Goal: Task Accomplishment & Management: Use online tool/utility

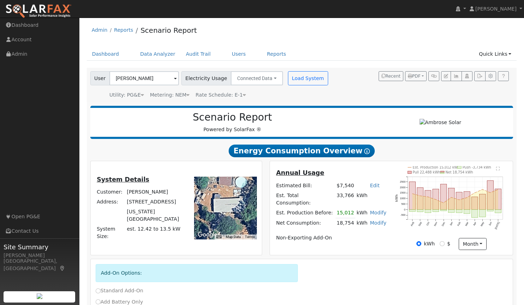
scroll to position [19, 0]
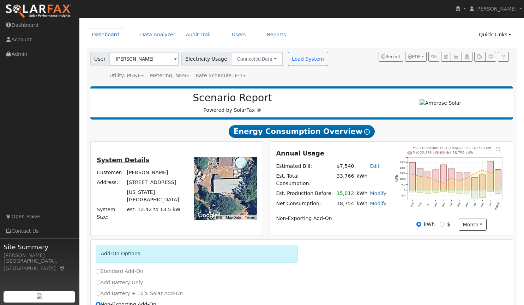
click at [100, 38] on link "Dashboard" at bounding box center [106, 34] width 38 height 13
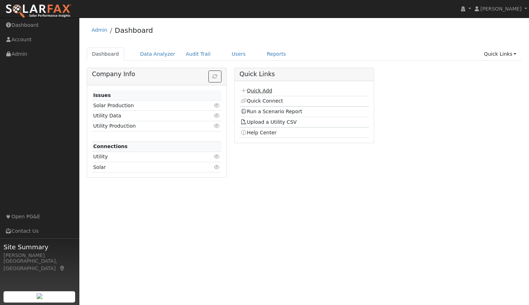
click at [255, 90] on link "Quick Add" at bounding box center [256, 91] width 31 height 6
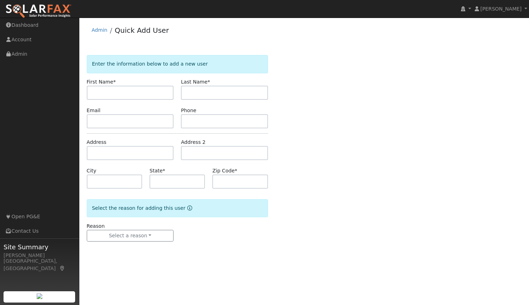
click at [143, 94] on input "text" at bounding box center [130, 93] width 87 height 14
type input "Barb"
type input "Burt"
click at [130, 120] on input "text" at bounding box center [130, 121] width 87 height 14
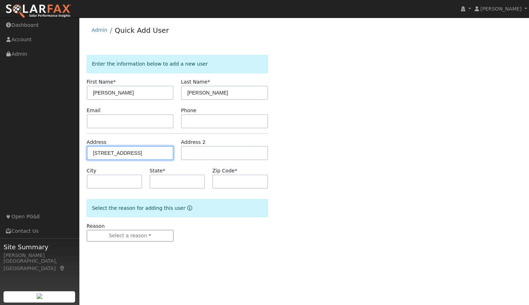
type input "[STREET_ADDRESS]"
type input "Grass Valley"
type input "CA"
type input "95945"
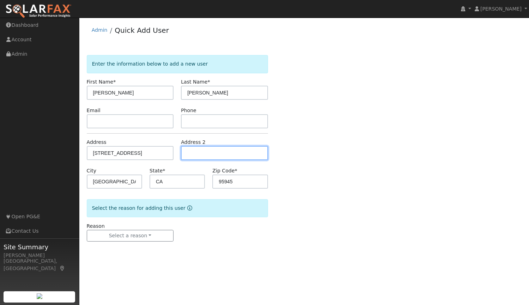
click at [226, 151] on input "text" at bounding box center [224, 153] width 87 height 14
click at [235, 155] on input "text" at bounding box center [224, 153] width 87 height 14
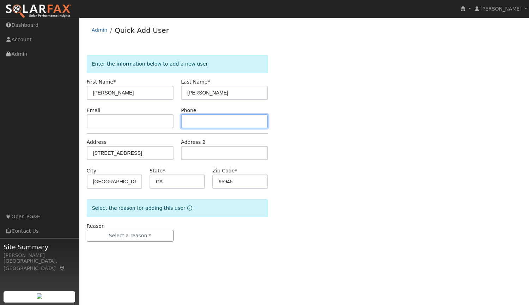
click at [216, 117] on input "text" at bounding box center [224, 121] width 87 height 14
paste input "(530) 205-0524"
type input "(530) 205-0524"
click at [340, 156] on div "Enter the information below to add a new user First Name * Barb Last Name * Bur…" at bounding box center [304, 155] width 435 height 201
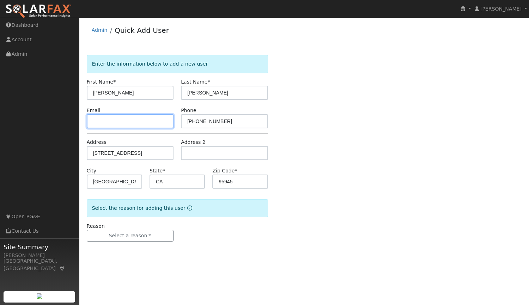
click at [132, 122] on input "text" at bounding box center [130, 121] width 87 height 14
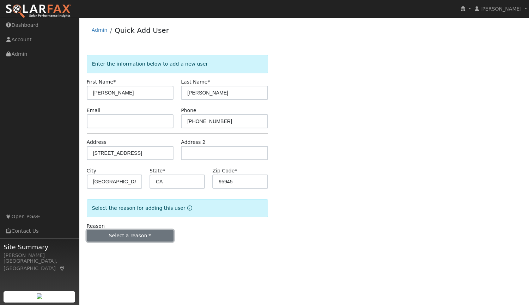
click at [130, 237] on button "Select a reason" at bounding box center [130, 236] width 87 height 12
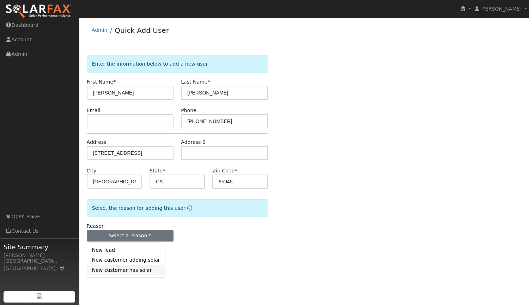
click at [114, 269] on link "New customer has solar" at bounding box center [126, 270] width 78 height 10
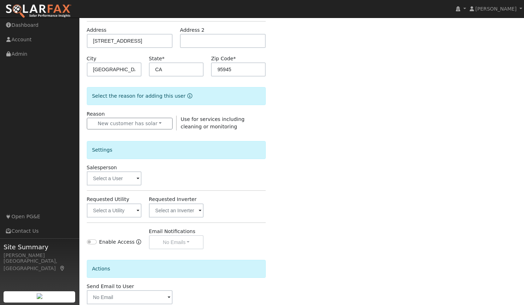
scroll to position [108, 0]
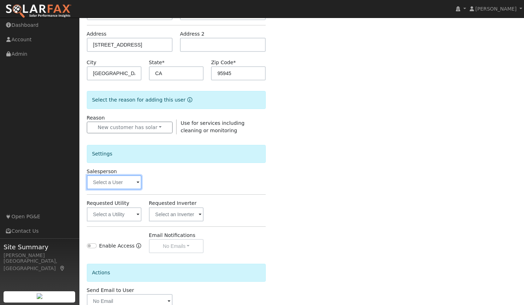
click at [129, 181] on input "text" at bounding box center [114, 182] width 55 height 14
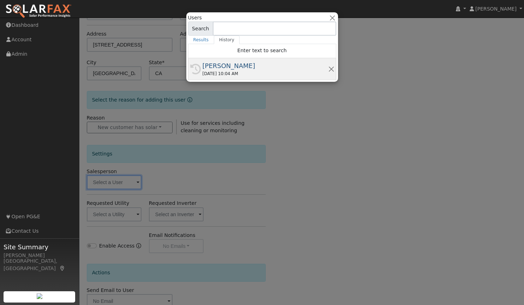
click at [221, 67] on div "[PERSON_NAME]" at bounding box center [266, 66] width 126 height 10
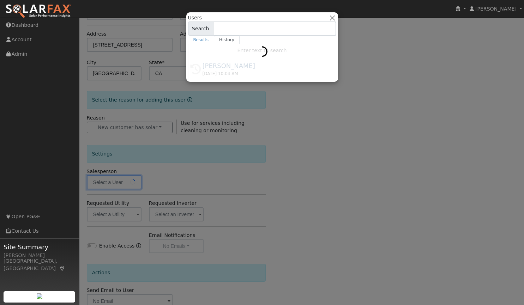
type input "[PERSON_NAME]"
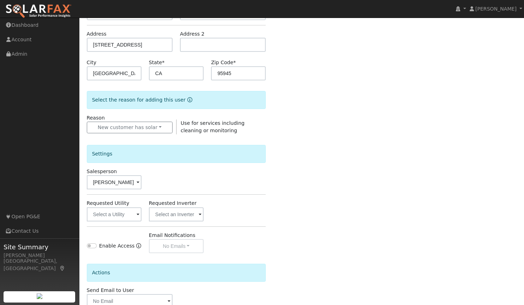
click at [215, 158] on div "Settings" at bounding box center [176, 154] width 179 height 18
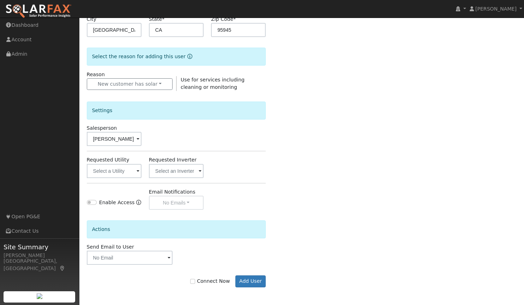
click at [139, 169] on span at bounding box center [138, 172] width 3 height 8
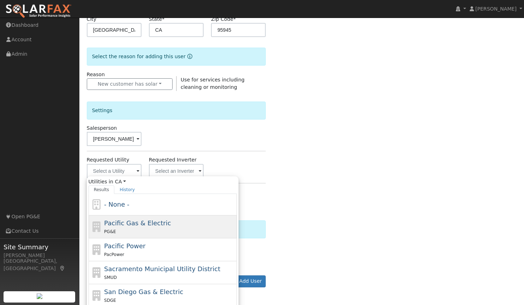
click at [126, 226] on span "Pacific Gas & Electric" at bounding box center [137, 222] width 67 height 7
type input "Pacific Gas & Electric"
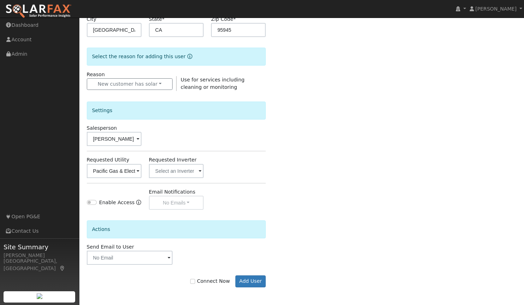
click at [250, 197] on div "Enable Access Email Notifications No Emails No Emails Weekly Emails Monthly Ema…" at bounding box center [176, 199] width 187 height 22
click at [251, 281] on button "Add User" at bounding box center [250, 282] width 31 height 12
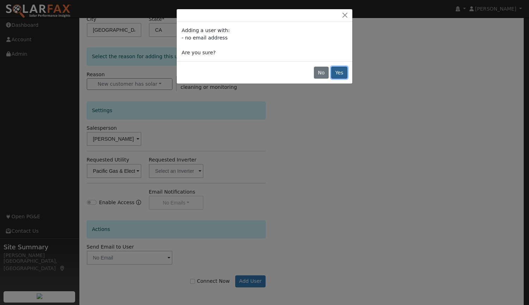
click at [337, 72] on button "Yes" at bounding box center [339, 73] width 16 height 12
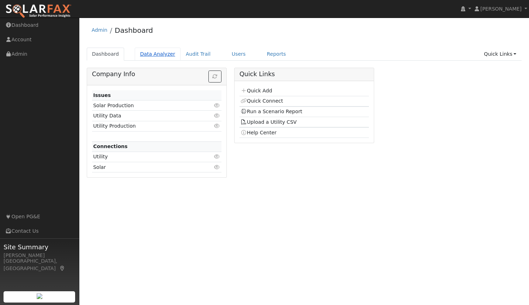
click at [145, 53] on link "Data Analyzer" at bounding box center [158, 54] width 46 height 13
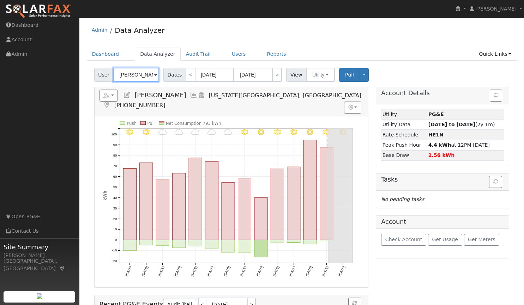
click at [152, 76] on input "[PERSON_NAME]" at bounding box center [136, 75] width 46 height 14
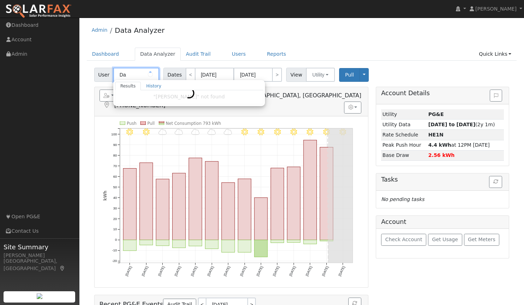
type input "D"
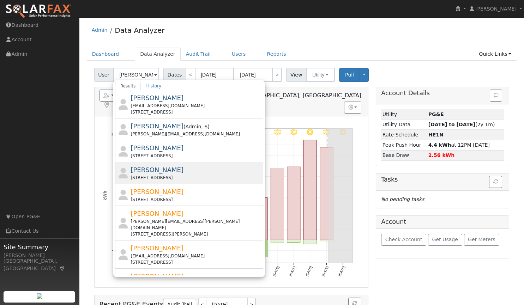
click at [149, 170] on span "[PERSON_NAME]" at bounding box center [157, 169] width 53 height 7
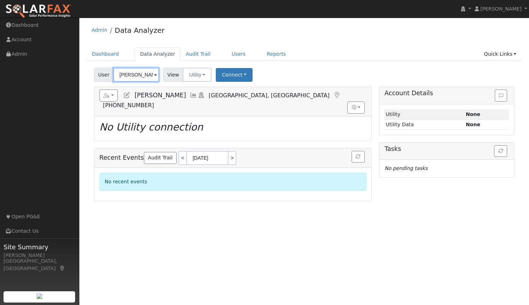
click at [139, 77] on input "[PERSON_NAME]" at bounding box center [136, 75] width 46 height 14
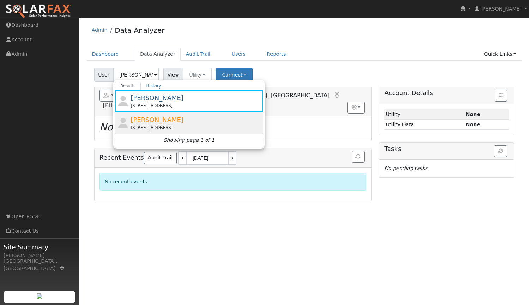
click at [141, 122] on span "Barbra Burt" at bounding box center [157, 119] width 53 height 7
type input "Barbra Burt"
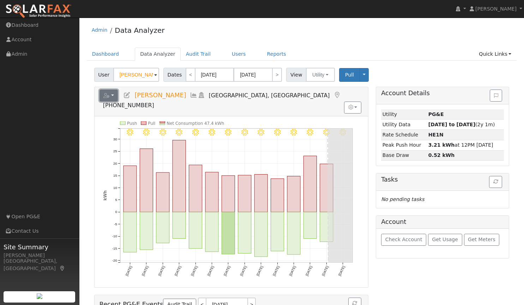
click at [115, 94] on button "button" at bounding box center [109, 96] width 19 height 12
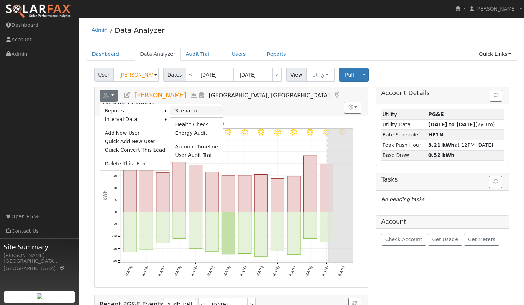
click at [177, 110] on link "Scenario" at bounding box center [196, 111] width 53 height 8
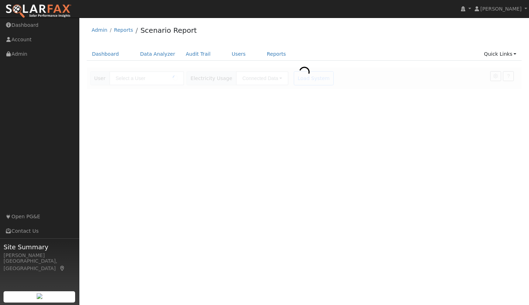
type input "[PERSON_NAME]"
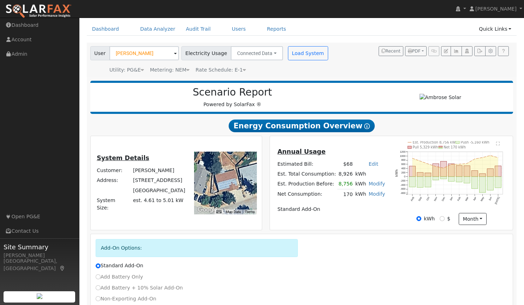
scroll to position [72, 0]
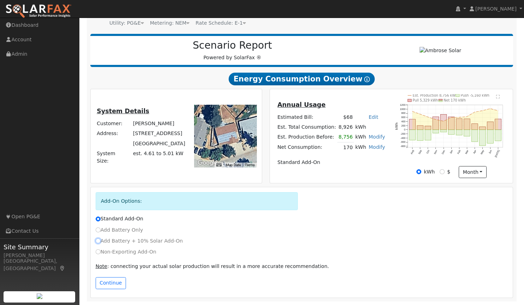
click at [98, 241] on input "Add Battery + 10% Solar Add-On" at bounding box center [98, 241] width 5 height 5
radio input "true"
radio input "false"
click at [97, 229] on input "Add Battery Only" at bounding box center [98, 230] width 5 height 5
radio input "true"
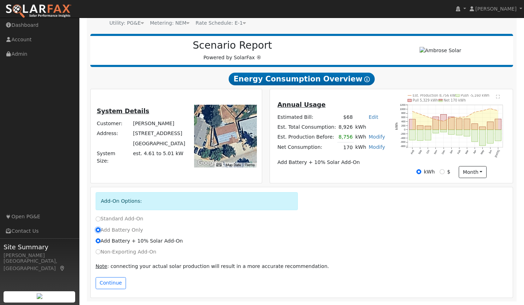
radio input "false"
click at [111, 282] on button "Continue" at bounding box center [111, 283] width 30 height 12
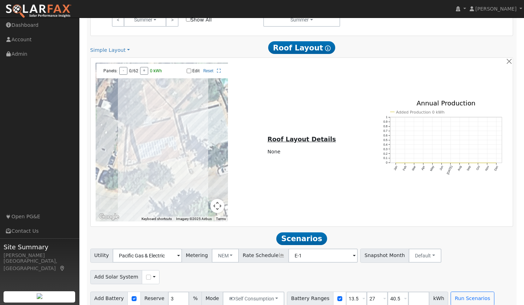
scroll to position [444, 0]
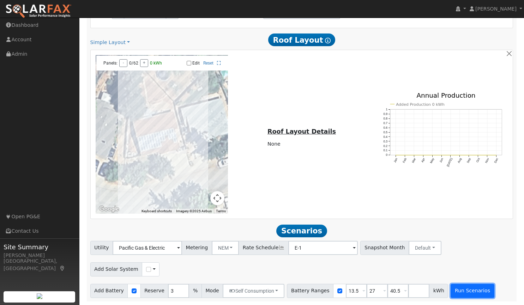
click at [453, 290] on button "Run Scenarios" at bounding box center [472, 291] width 43 height 14
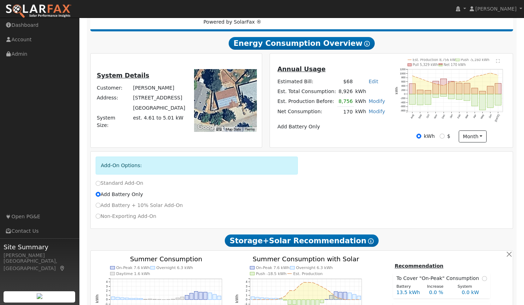
scroll to position [107, 0]
click at [97, 218] on input "Non-Exporting Add-On" at bounding box center [98, 216] width 5 height 5
radio input "true"
radio input "false"
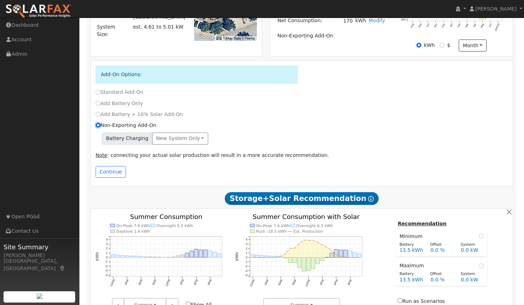
scroll to position [199, 0]
click at [168, 140] on button "New system only" at bounding box center [180, 138] width 56 height 12
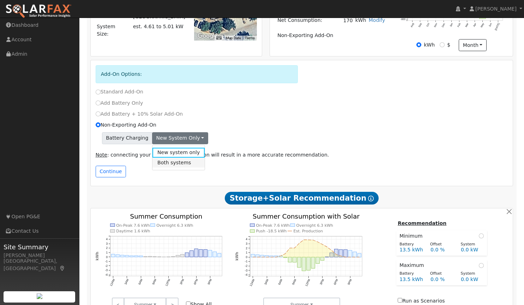
click at [167, 163] on link "Both systems" at bounding box center [178, 163] width 53 height 10
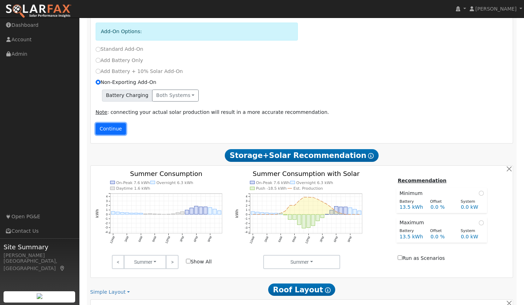
click at [110, 132] on button "Continue" at bounding box center [111, 129] width 30 height 12
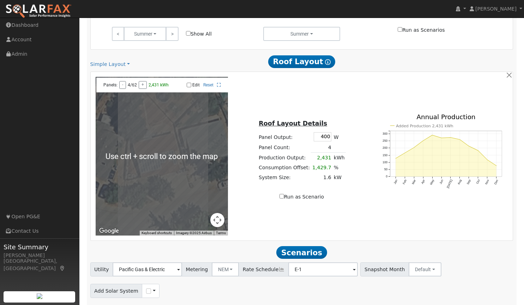
scroll to position [459, 0]
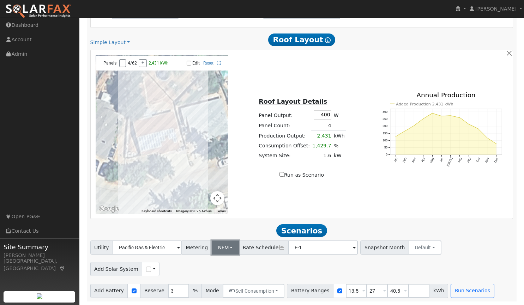
click at [227, 248] on button "NEM" at bounding box center [226, 248] width 28 height 14
click at [219, 274] on link "NBT" at bounding box center [229, 274] width 49 height 10
type input "E-ELEC"
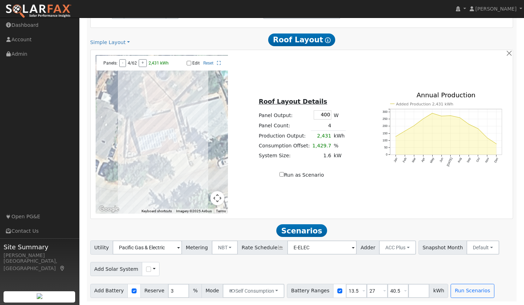
click at [254, 216] on div "To navigate the map with touch gestures double-tap and hold your finger on the …" at bounding box center [302, 134] width 422 height 169
click at [146, 270] on input "checkbox" at bounding box center [148, 269] width 5 height 5
checkbox input "true"
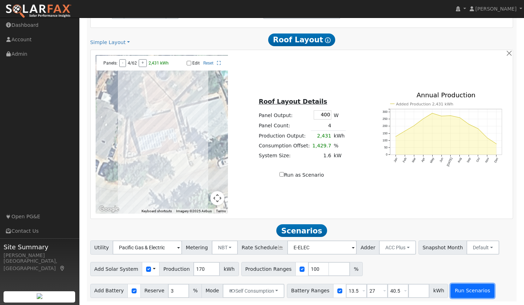
click at [456, 293] on button "Run Scenarios" at bounding box center [472, 291] width 43 height 14
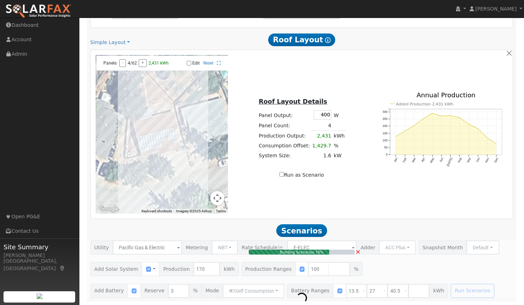
type input "0.1"
type input "$32,400"
type input "$9,839"
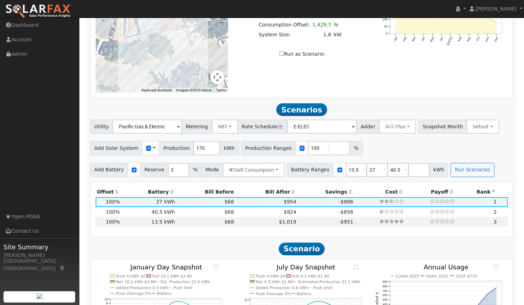
scroll to position [580, 0]
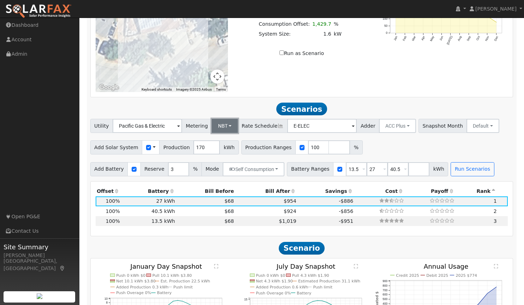
click at [224, 127] on button "NBT" at bounding box center [225, 126] width 26 height 14
click at [214, 143] on link "NEM" at bounding box center [229, 142] width 49 height 10
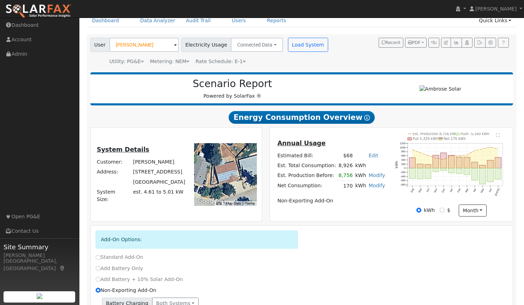
scroll to position [33, 0]
